Goal: Book appointment/travel/reservation

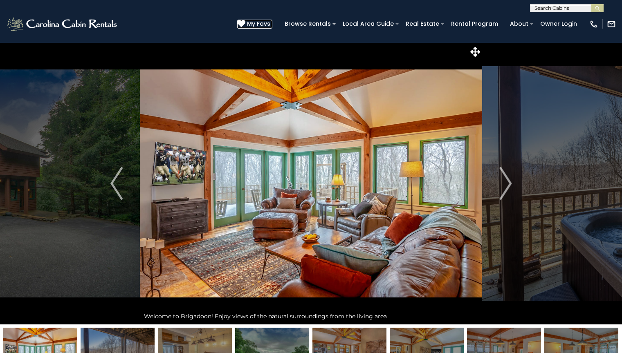
click at [266, 24] on span "My Favs" at bounding box center [258, 24] width 23 height 9
